Goal: Transaction & Acquisition: Purchase product/service

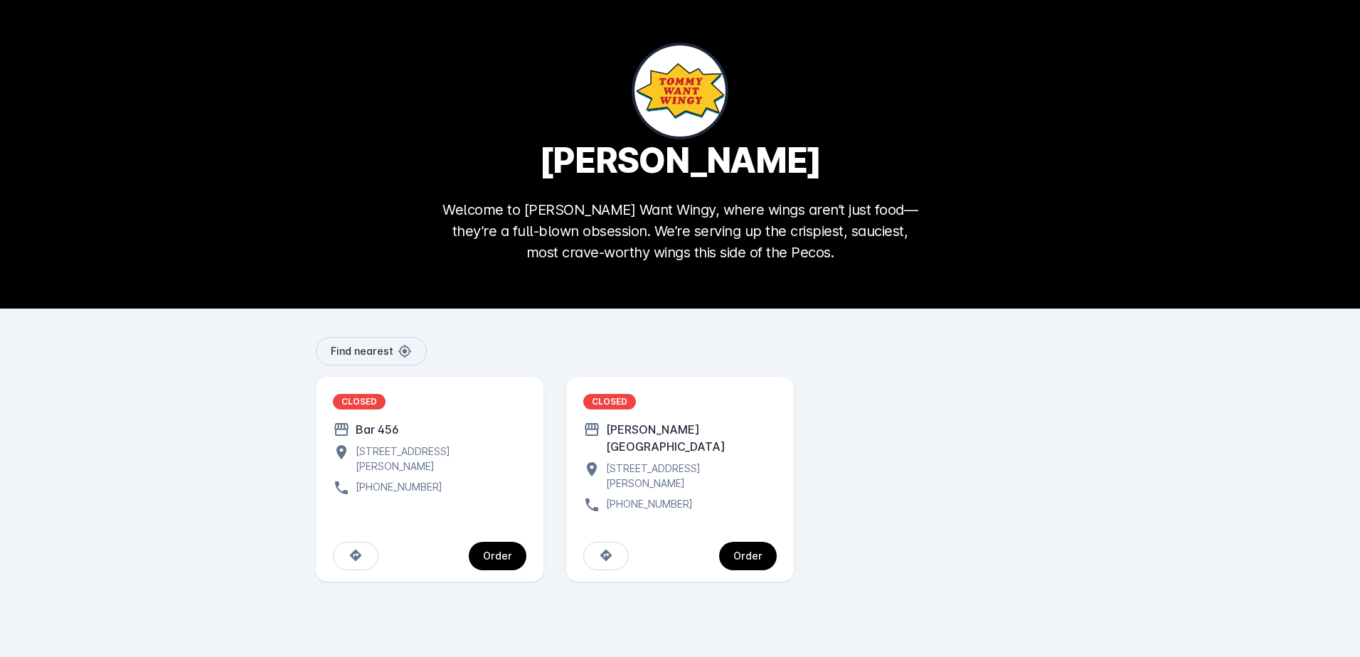
click at [465, 453] on div "[STREET_ADDRESS][PERSON_NAME]" at bounding box center [438, 459] width 176 height 30
click at [496, 546] on span "continue" at bounding box center [498, 556] width 58 height 34
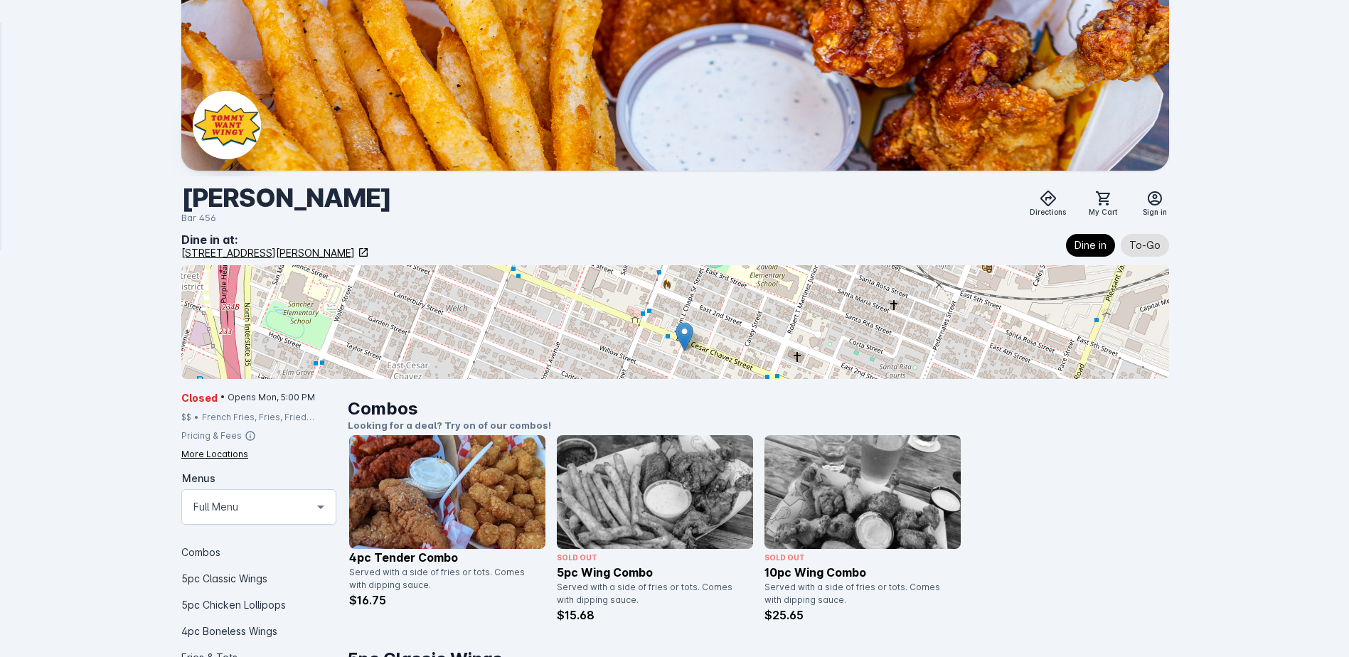
click at [355, 250] on div "[STREET_ADDRESS][PERSON_NAME]" at bounding box center [268, 252] width 174 height 15
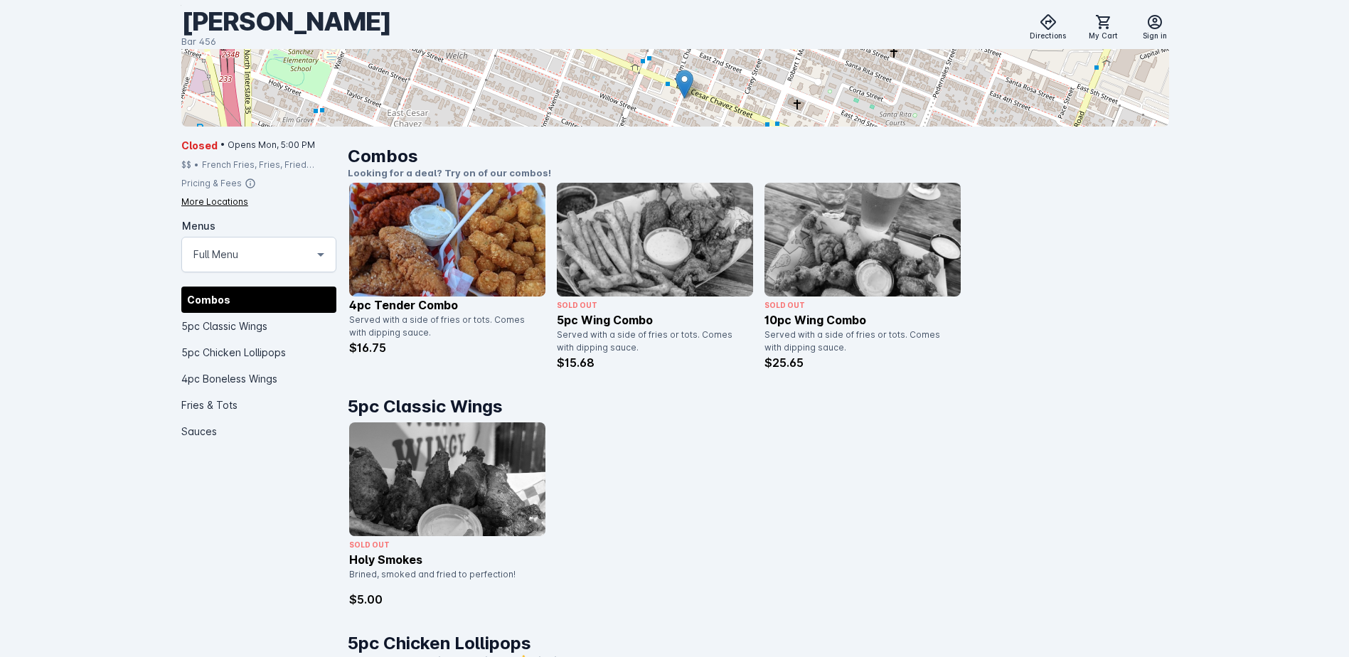
scroll to position [215, 0]
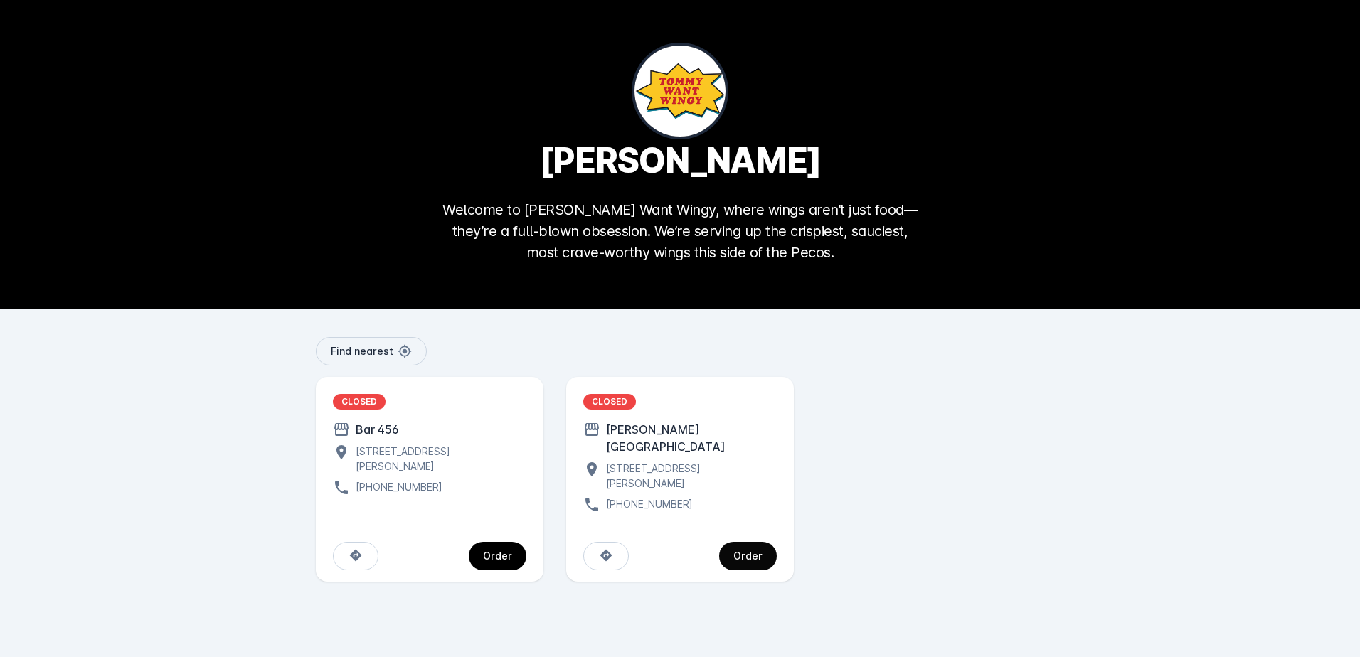
click at [732, 539] on span "continue" at bounding box center [748, 556] width 58 height 34
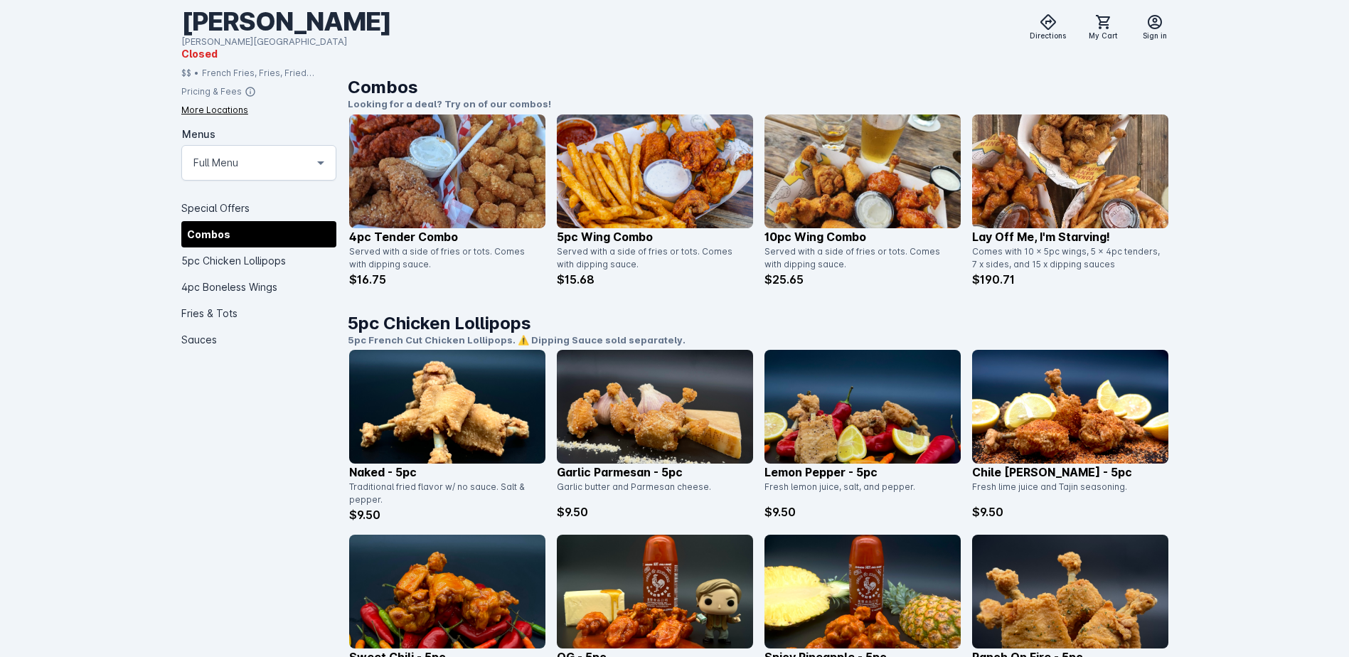
scroll to position [525, 0]
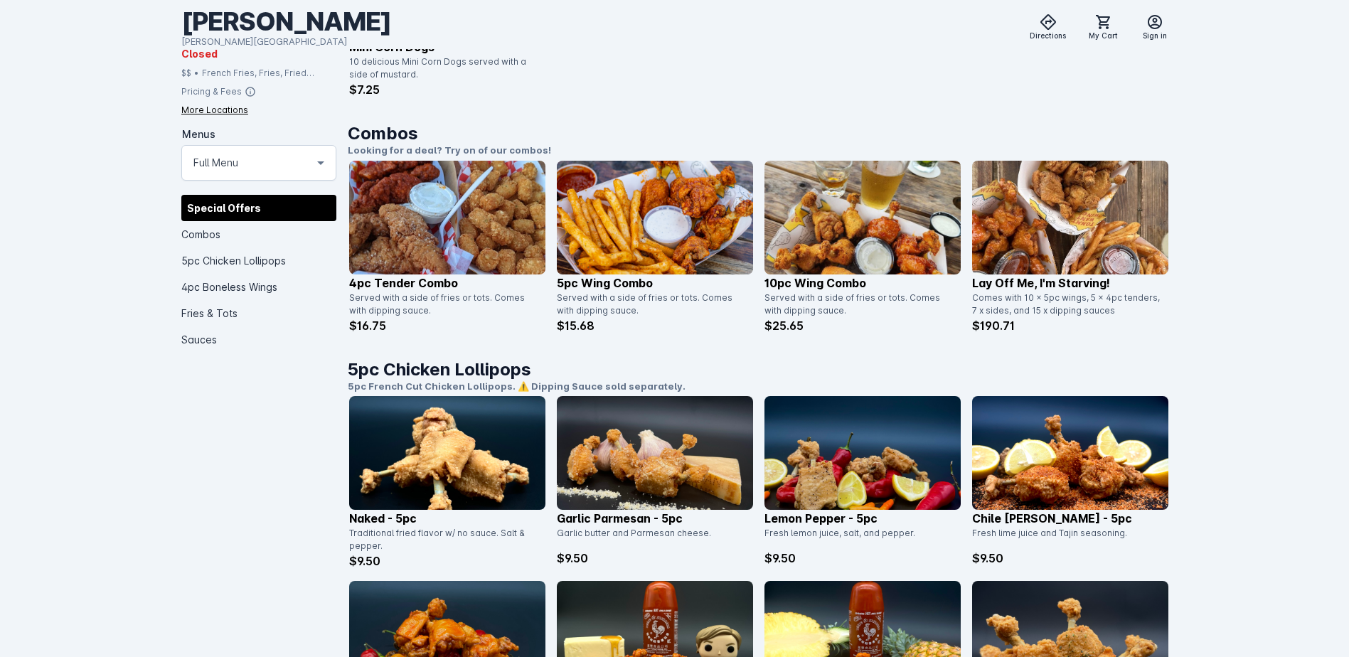
click at [930, 249] on img at bounding box center [862, 218] width 196 height 114
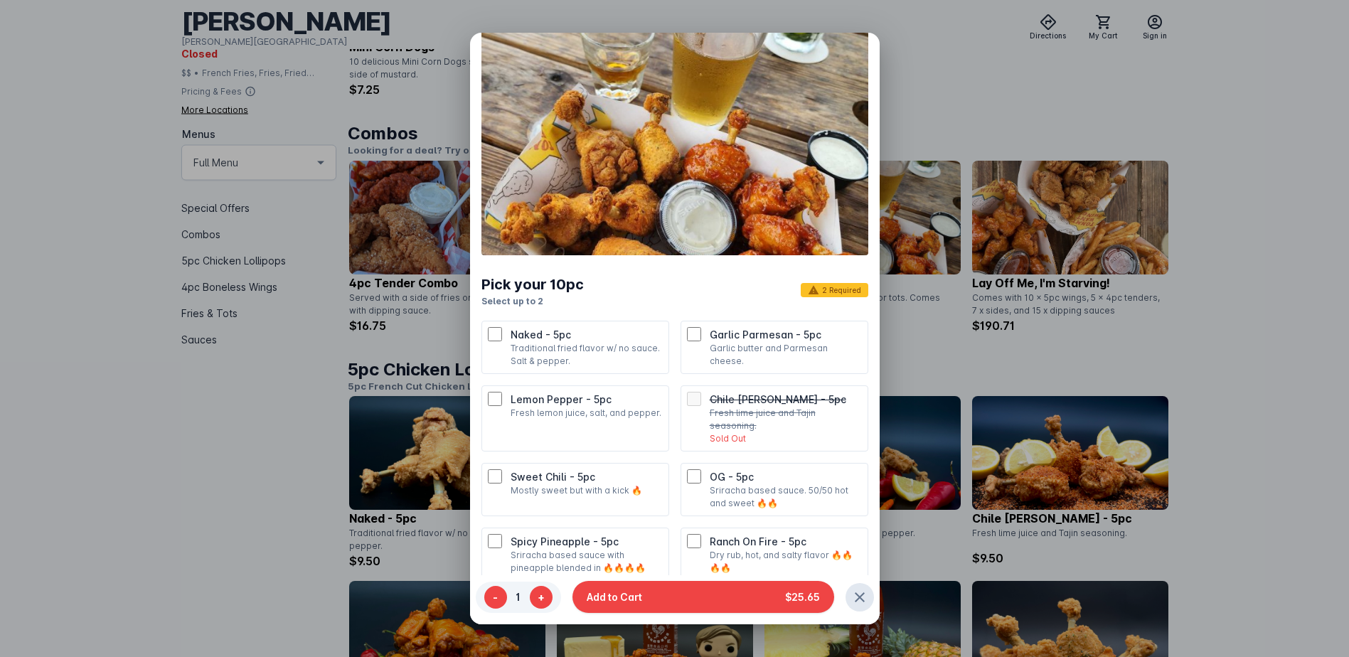
scroll to position [0, 0]
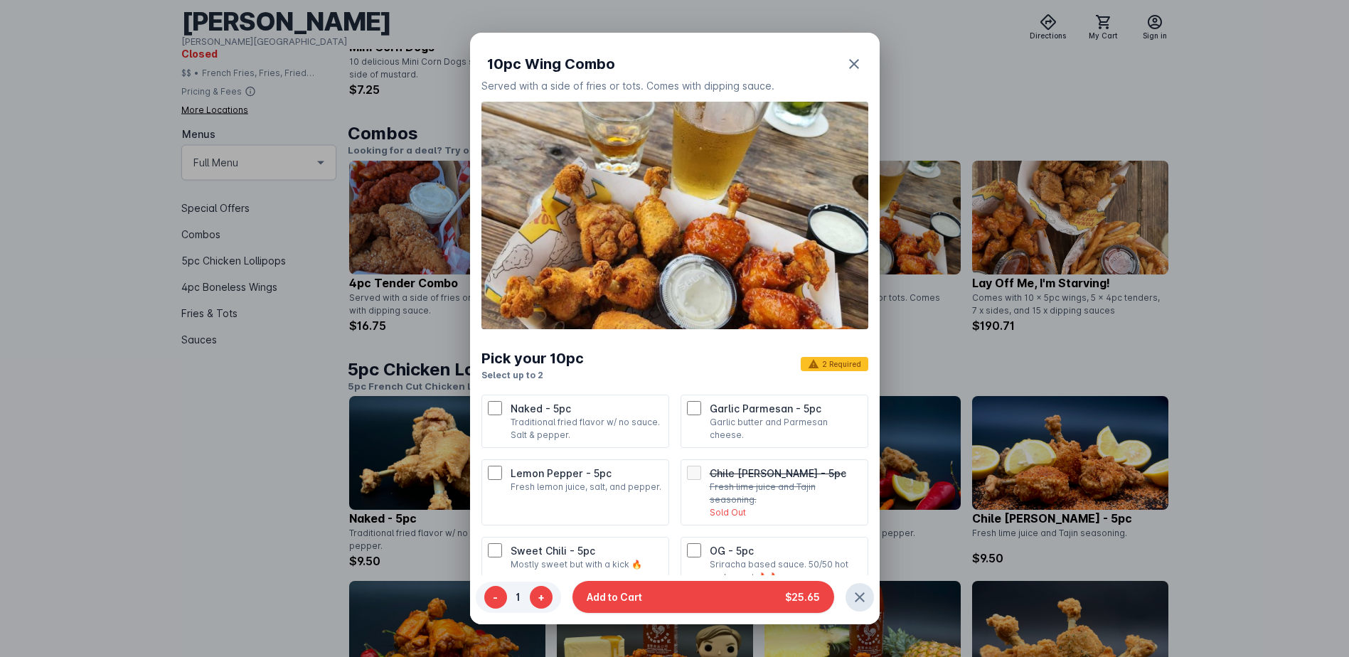
click at [982, 98] on div at bounding box center [674, 328] width 1349 height 657
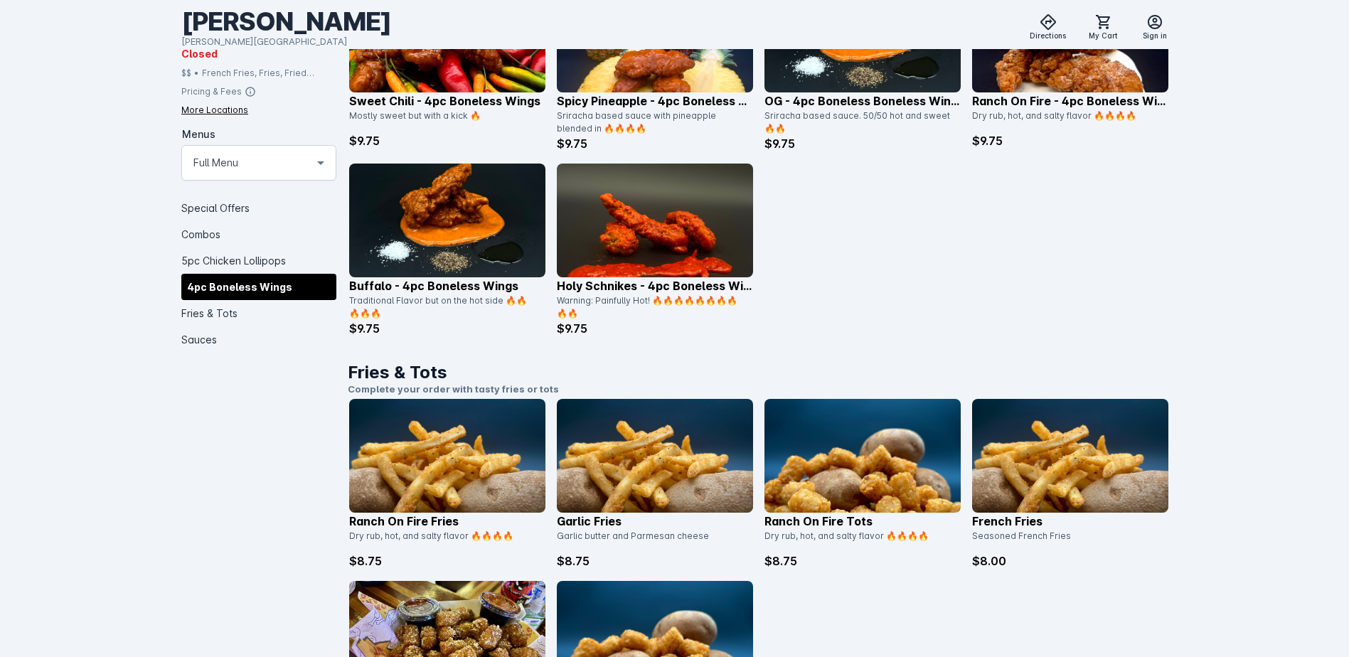
scroll to position [1877, 0]
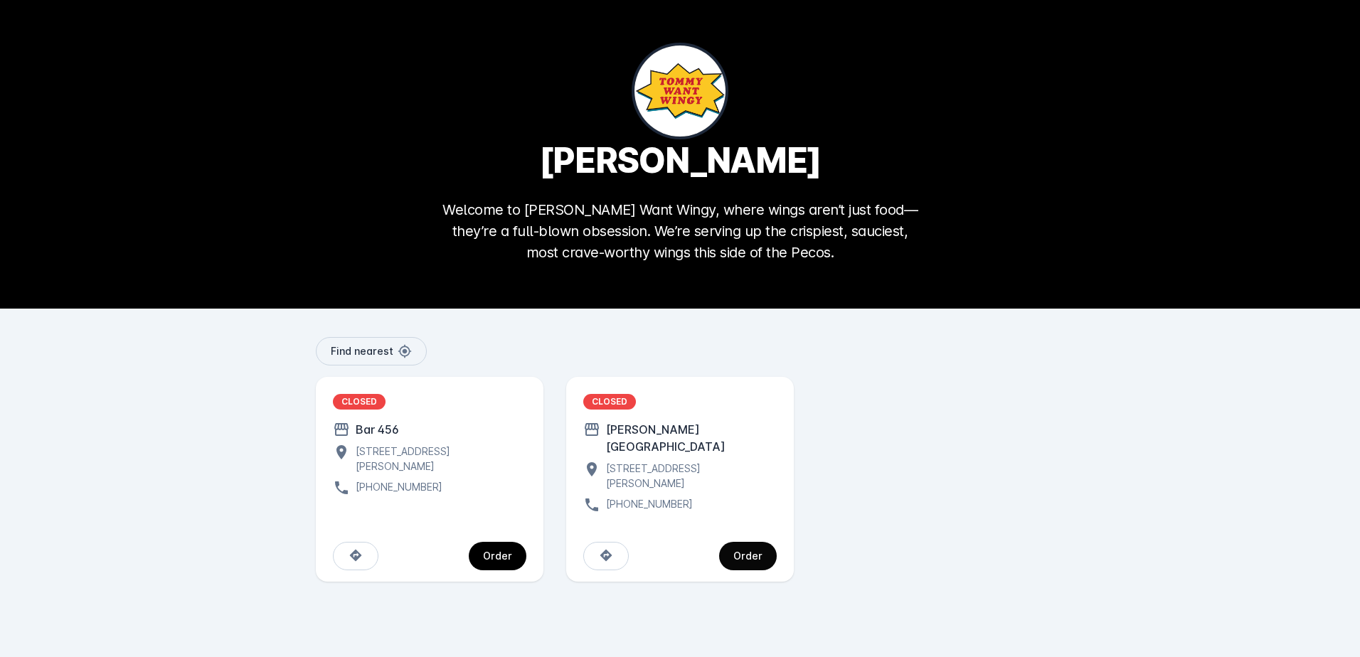
click at [741, 551] on div "Order" at bounding box center [747, 556] width 29 height 10
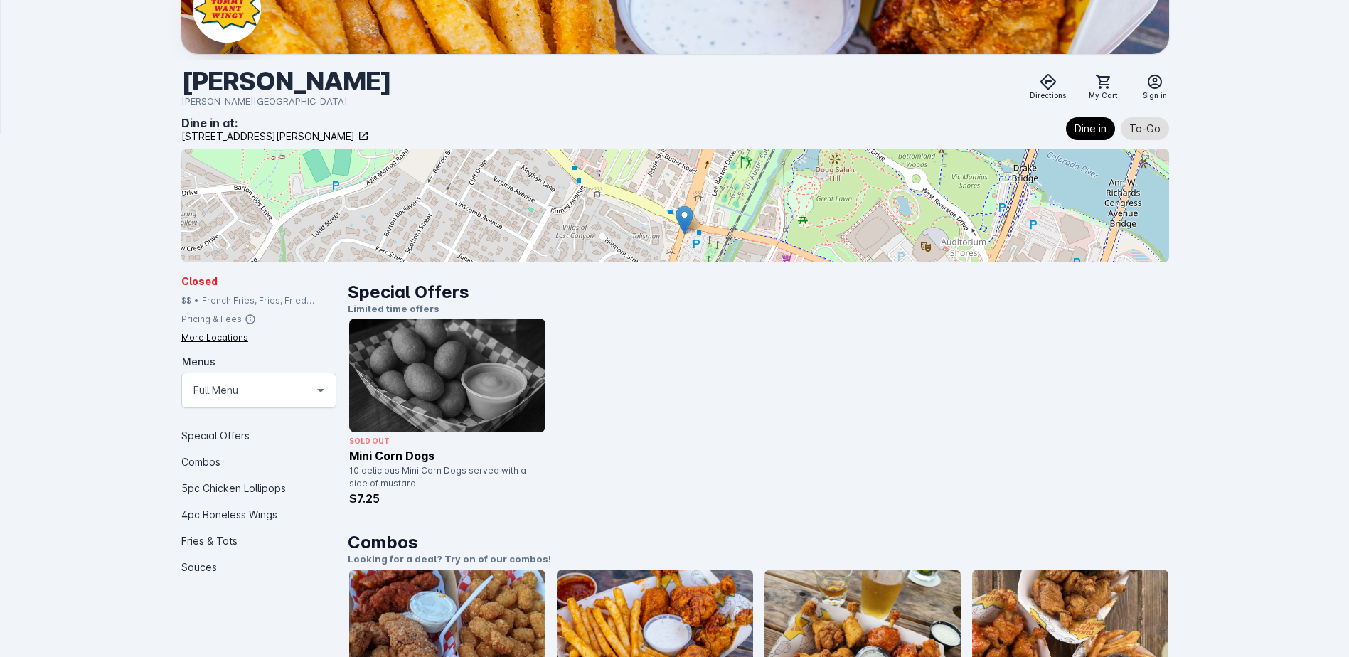
scroll to position [142, 0]
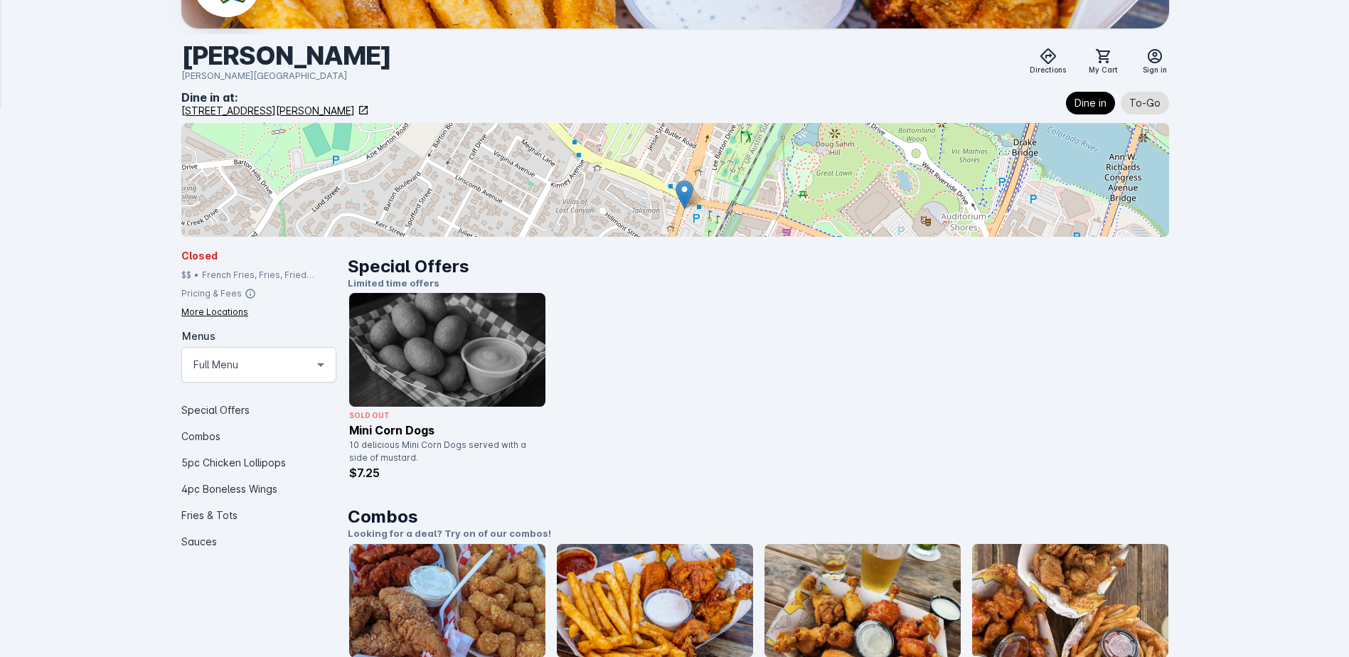
click at [216, 110] on div "[STREET_ADDRESS][PERSON_NAME]" at bounding box center [268, 110] width 174 height 15
